Goal: Information Seeking & Learning: Understand process/instructions

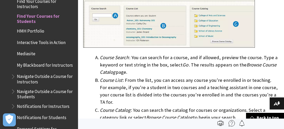
scroll to position [176, 0]
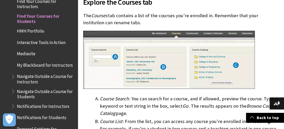
click at [107, 84] on img at bounding box center [169, 60] width 172 height 58
click at [133, 87] on img at bounding box center [169, 60] width 172 height 58
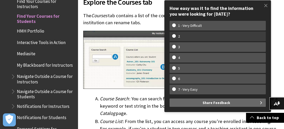
click at [190, 37] on w-span "2" at bounding box center [217, 36] width 91 height 4
click at [176, 37] on input "2" at bounding box center [173, 35] width 3 height 3
radio input "true"
click at [190, 37] on w-span "2" at bounding box center [217, 36] width 91 height 4
click at [176, 37] on input "2" at bounding box center [173, 35] width 3 height 3
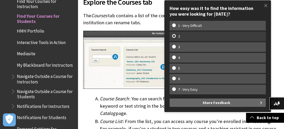
click at [187, 36] on w-span "2" at bounding box center [217, 36] width 91 height 4
click at [176, 36] on input "2" at bounding box center [173, 35] width 3 height 3
click at [174, 36] on w-span "2" at bounding box center [217, 36] width 91 height 4
click at [174, 36] on input "2" at bounding box center [173, 35] width 3 height 3
click at [174, 36] on w-span "2" at bounding box center [217, 36] width 91 height 4
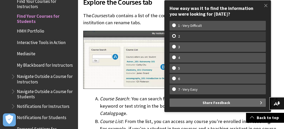
click at [174, 36] on input "2" at bounding box center [173, 35] width 3 height 3
click at [182, 35] on w-span "2" at bounding box center [179, 36] width 14 height 4
click at [176, 35] on input "2" at bounding box center [173, 35] width 3 height 3
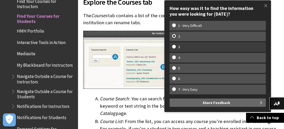
click at [186, 46] on w-span "3" at bounding box center [179, 47] width 14 height 4
click at [176, 46] on input "3" at bounding box center [173, 46] width 3 height 3
radio input "true"
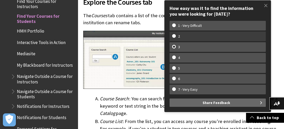
click at [182, 36] on w-span "2" at bounding box center [179, 36] width 14 height 4
click at [176, 36] on input "2" at bounding box center [173, 35] width 3 height 3
radio input "true"
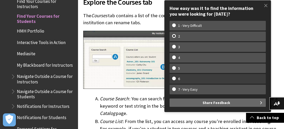
click at [188, 81] on w-span "6" at bounding box center [217, 78] width 91 height 4
click at [176, 80] on input "6" at bounding box center [173, 77] width 3 height 3
radio input "true"
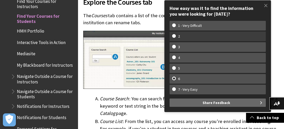
click at [174, 36] on w-span "2" at bounding box center [217, 36] width 91 height 4
click at [174, 36] on input "2" at bounding box center [173, 35] width 3 height 3
radio input "true"
click at [174, 36] on w-span "2" at bounding box center [217, 36] width 91 height 4
click at [174, 36] on input "2" at bounding box center [173, 35] width 3 height 3
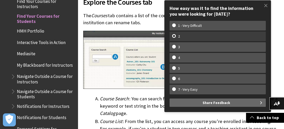
click at [184, 36] on w-span "2" at bounding box center [179, 36] width 14 height 4
click at [176, 36] on input "2" at bounding box center [173, 35] width 3 height 3
click at [184, 36] on w-span "2" at bounding box center [179, 36] width 14 height 4
click at [176, 36] on input "2" at bounding box center [173, 35] width 3 height 3
click at [184, 36] on w-span "2" at bounding box center [179, 36] width 14 height 4
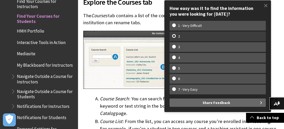
click at [176, 36] on input "2" at bounding box center [173, 35] width 3 height 3
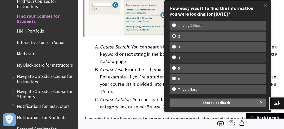
scroll to position [106, 0]
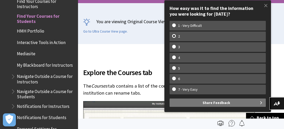
click at [262, 102] on button "Share Feedback" at bounding box center [218, 102] width 96 height 8
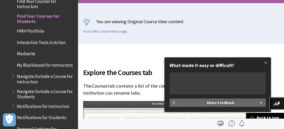
click at [228, 42] on div "You are viewing Original Course View content Go to Ultra Course View page." at bounding box center [181, 23] width 206 height 41
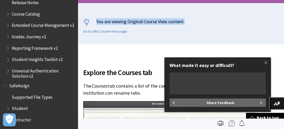
scroll to position [1066, 0]
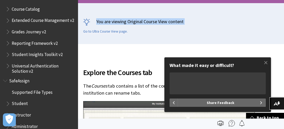
click at [217, 35] on div "You are viewing Original Course View content Go to Ultra Course View page." at bounding box center [181, 23] width 206 height 41
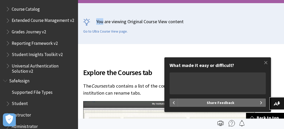
click at [217, 35] on div "You are viewing Original Course View content Go to Ultra Course View page." at bounding box center [181, 23] width 206 height 41
click at [218, 103] on span "Share Feedback" at bounding box center [221, 102] width 28 height 8
click at [183, 88] on textarea "What made it easy or difficult?" at bounding box center [218, 83] width 96 height 22
type textarea "navig"
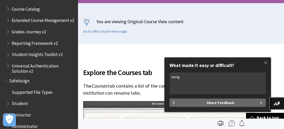
click at [180, 76] on textarea "navig" at bounding box center [218, 83] width 96 height 22
click at [185, 78] on textarea "navig" at bounding box center [218, 83] width 96 height 22
click at [179, 80] on textarea "navig" at bounding box center [218, 83] width 96 height 22
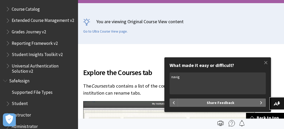
click at [179, 80] on textarea "navig" at bounding box center [218, 83] width 96 height 22
click at [172, 77] on textarea "navig" at bounding box center [218, 83] width 96 height 22
click at [172, 102] on button "button" at bounding box center [174, 102] width 8 height 8
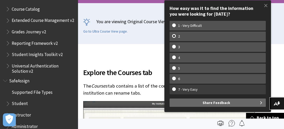
click at [186, 91] on w-span "7 - Very Easy" at bounding box center [187, 89] width 31 height 4
click at [176, 91] on input "7 - Very Easy" at bounding box center [173, 88] width 3 height 3
radio input "true"
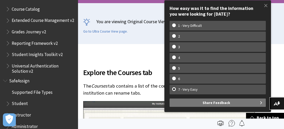
click at [212, 102] on span "Share Feedback" at bounding box center [217, 102] width 28 height 8
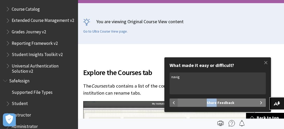
click at [183, 76] on form "How easy was it to find the information you were looking for [DATE]? 1 - Very D…" at bounding box center [218, 89] width 96 height 34
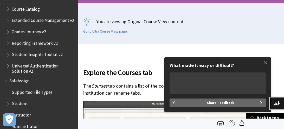
type textarea "h"
type textarea "This is something else"
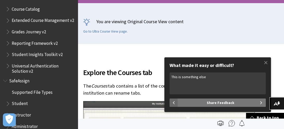
click at [215, 102] on span "Share Feedback" at bounding box center [221, 102] width 28 height 8
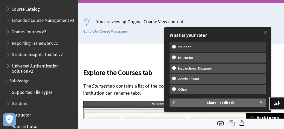
click at [185, 47] on w-span "Student" at bounding box center [184, 47] width 24 height 4
click at [176, 47] on input "Student" at bounding box center [173, 46] width 3 height 3
radio input "true"
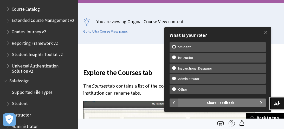
click at [219, 102] on span "Share Feedback" at bounding box center [221, 102] width 28 height 8
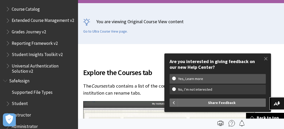
click at [192, 91] on w-span "No, I’m not interested" at bounding box center [195, 89] width 46 height 4
click at [176, 91] on input "No, I’m not interested" at bounding box center [173, 88] width 3 height 3
radio input "true"
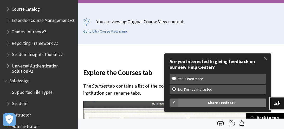
click at [217, 102] on span "Share Feedback" at bounding box center [222, 102] width 28 height 8
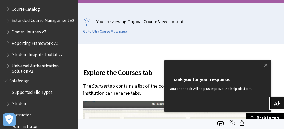
click at [215, 25] on p "You are viewing Original Course View content" at bounding box center [181, 21] width 196 height 7
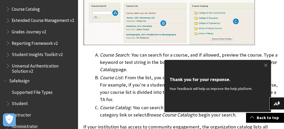
scroll to position [220, 0]
click at [134, 45] on img at bounding box center [169, 16] width 172 height 58
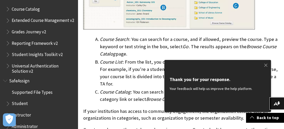
scroll to position [243, 0]
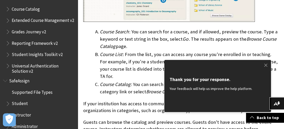
click at [191, 87] on div "Your feedback will help us improve the help platform." at bounding box center [218, 88] width 96 height 5
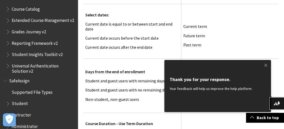
scroll to position [963, 0]
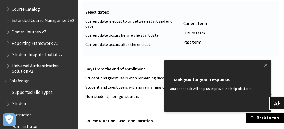
click at [219, 26] on p "Current term" at bounding box center [229, 23] width 93 height 5
click at [191, 78] on div "Thank you for your response." at bounding box center [218, 79] width 96 height 6
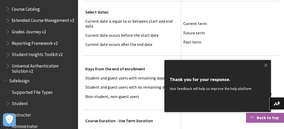
click at [251, 117] on span at bounding box center [252, 117] width 4 height 4
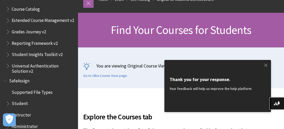
scroll to position [88, 0]
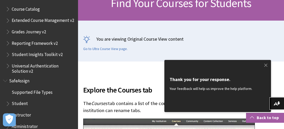
click at [255, 118] on link "Back to top" at bounding box center [265, 118] width 38 height 10
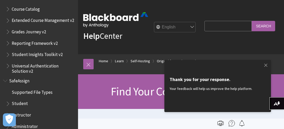
click at [237, 91] on div "Thank you for your response. Your feedback will help us improve the help platfo…" at bounding box center [218, 86] width 96 height 42
click at [196, 30] on select "English عربية Català Cymraeg Deutsch Español Suomi Français עברית Italiano 日本語 …" at bounding box center [175, 27] width 42 height 10
click at [195, 89] on div "Your feedback will help us improve the help platform." at bounding box center [218, 88] width 96 height 5
click at [159, 74] on div "Breadcrumb Home Learn Self-Hosting Original for Students and Instructors" at bounding box center [186, 64] width 185 height 20
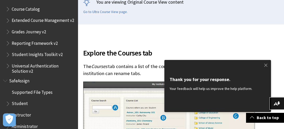
scroll to position [126, 0]
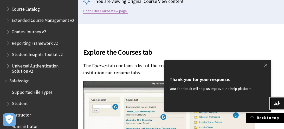
click at [104, 14] on link "Go to Ultra Course View page." at bounding box center [105, 11] width 44 height 5
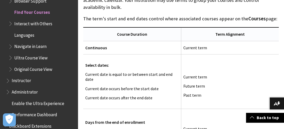
scroll to position [534, 0]
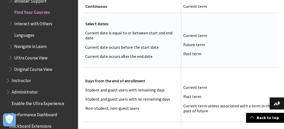
click at [118, 40] on p "Current date is equal to or between start and end date" at bounding box center [132, 35] width 94 height 10
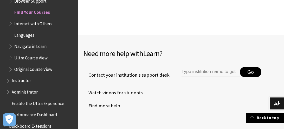
scroll to position [1197, 0]
